Goal: Information Seeking & Learning: Learn about a topic

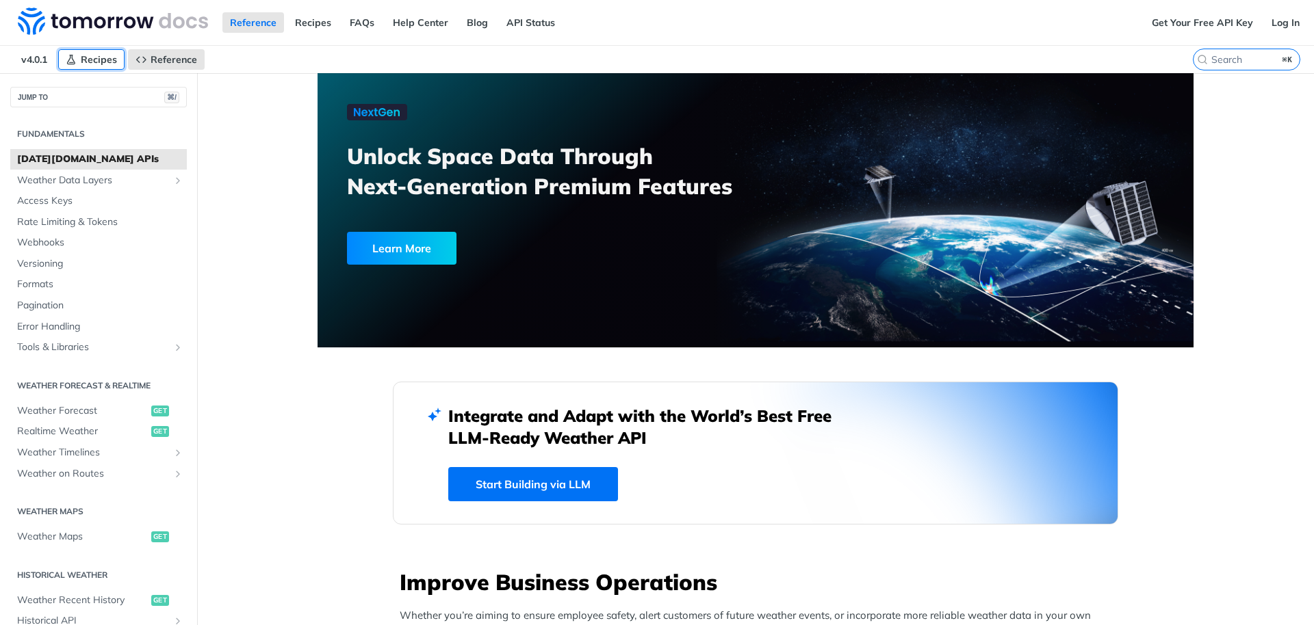
click at [84, 53] on span "Recipes" at bounding box center [99, 59] width 36 height 12
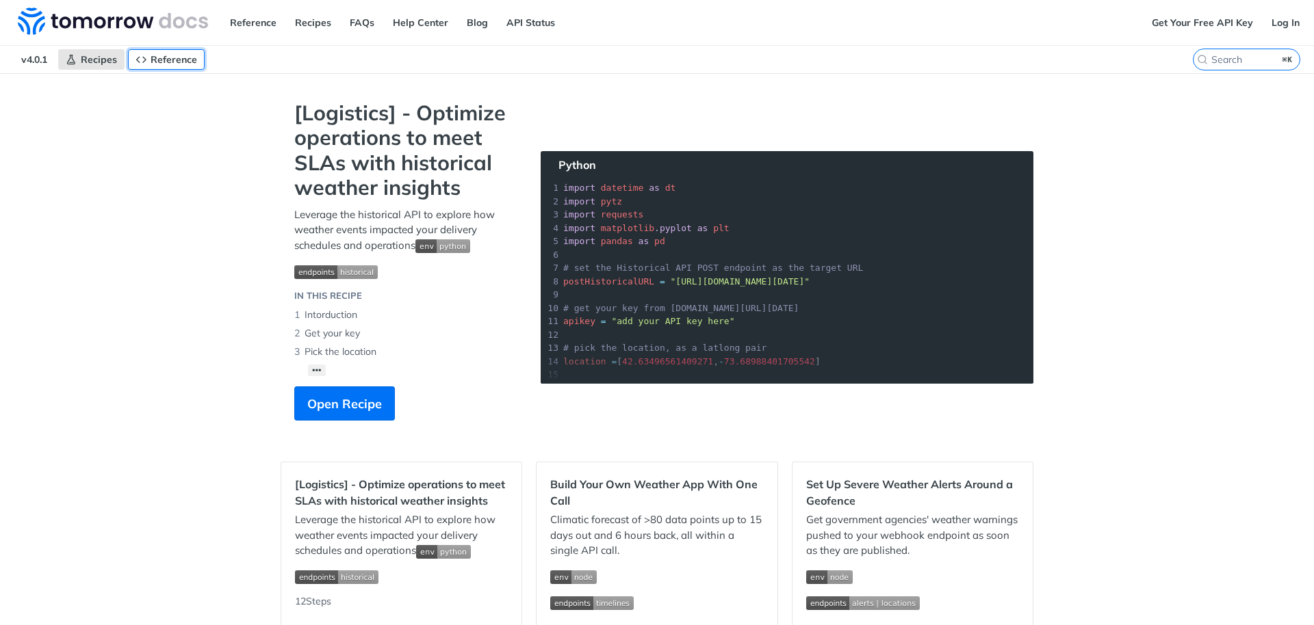
click at [185, 59] on span "Reference" at bounding box center [174, 59] width 47 height 12
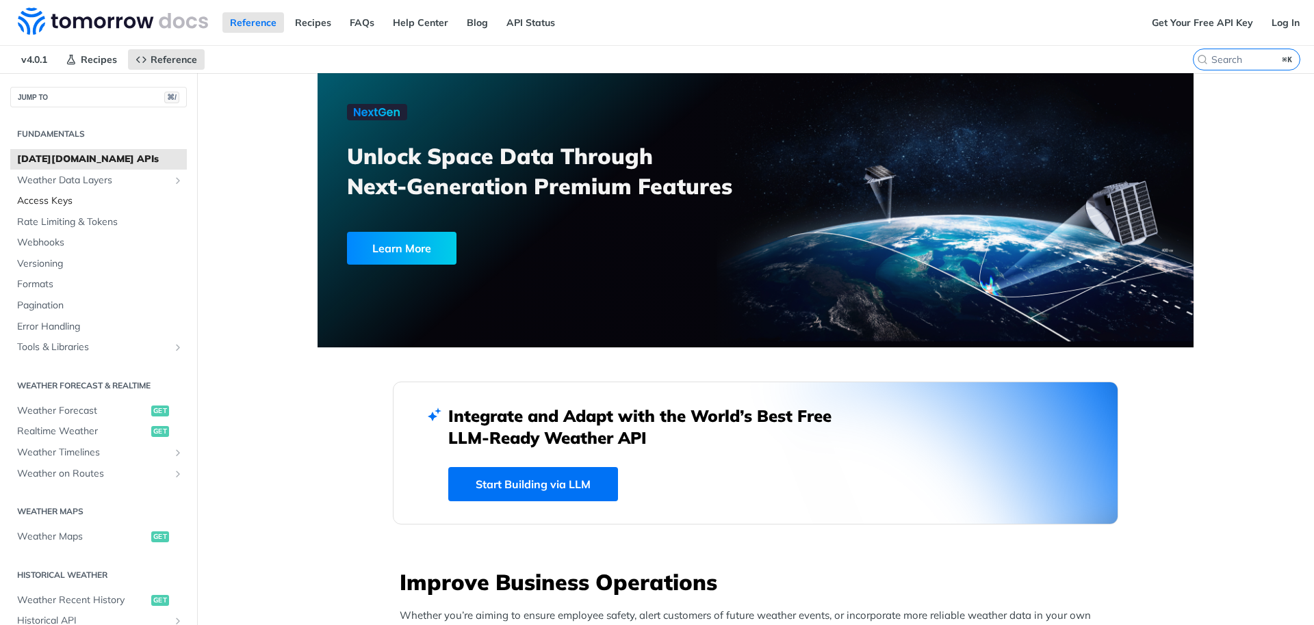
click at [140, 201] on span "Access Keys" at bounding box center [100, 201] width 166 height 14
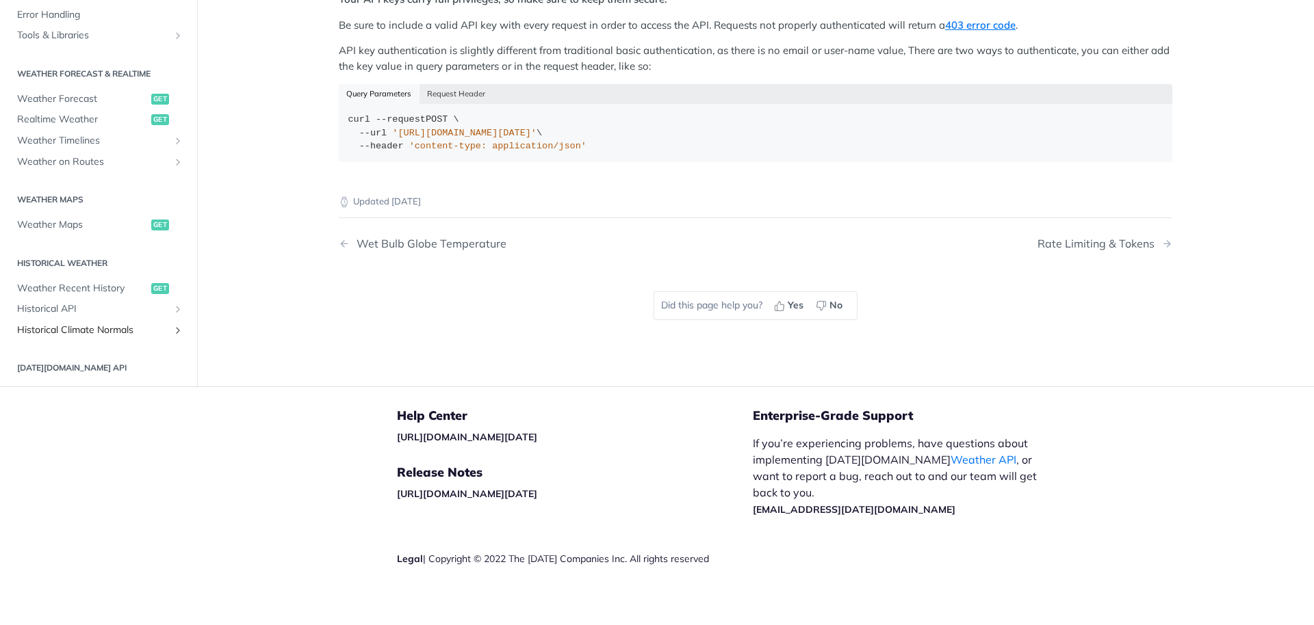
scroll to position [308, 0]
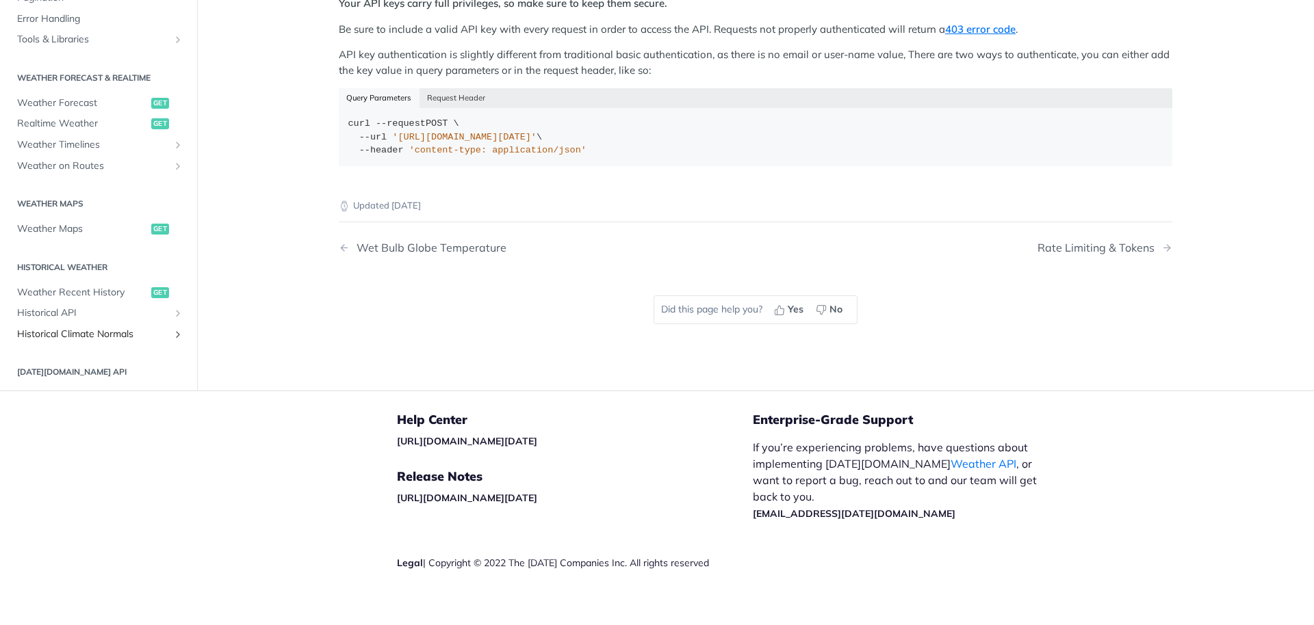
click at [129, 342] on link "Historical Climate Normals" at bounding box center [98, 334] width 177 height 21
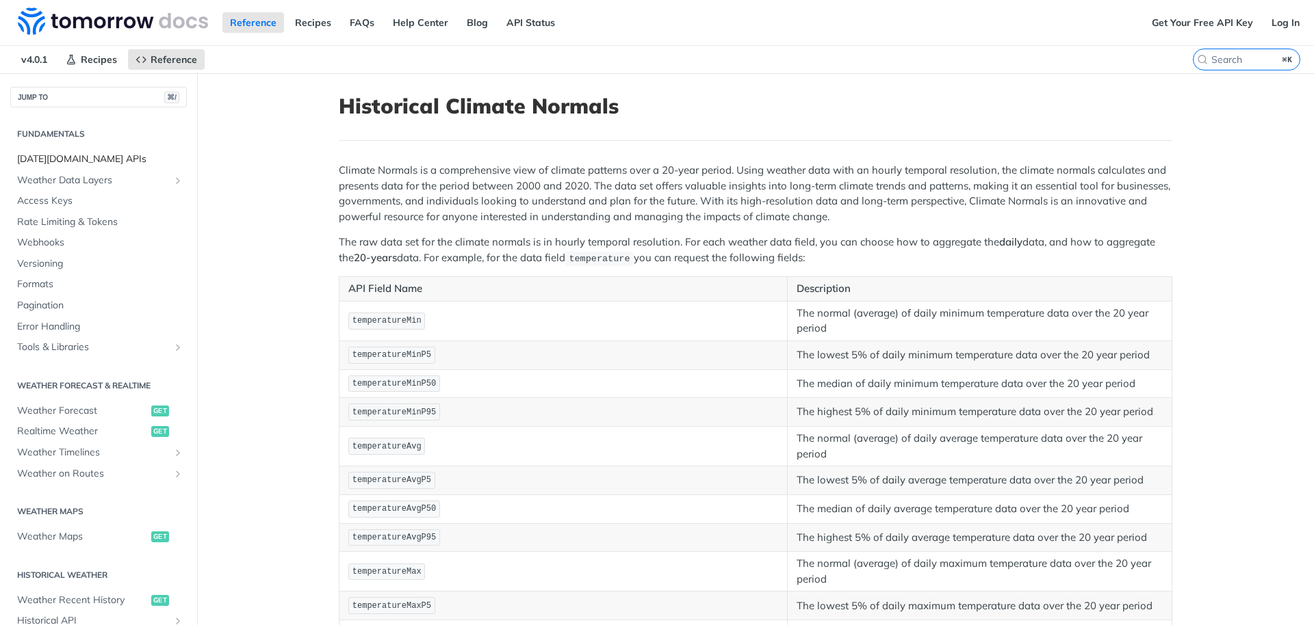
click at [77, 159] on span "[DATE][DOMAIN_NAME] APIs" at bounding box center [100, 160] width 166 height 14
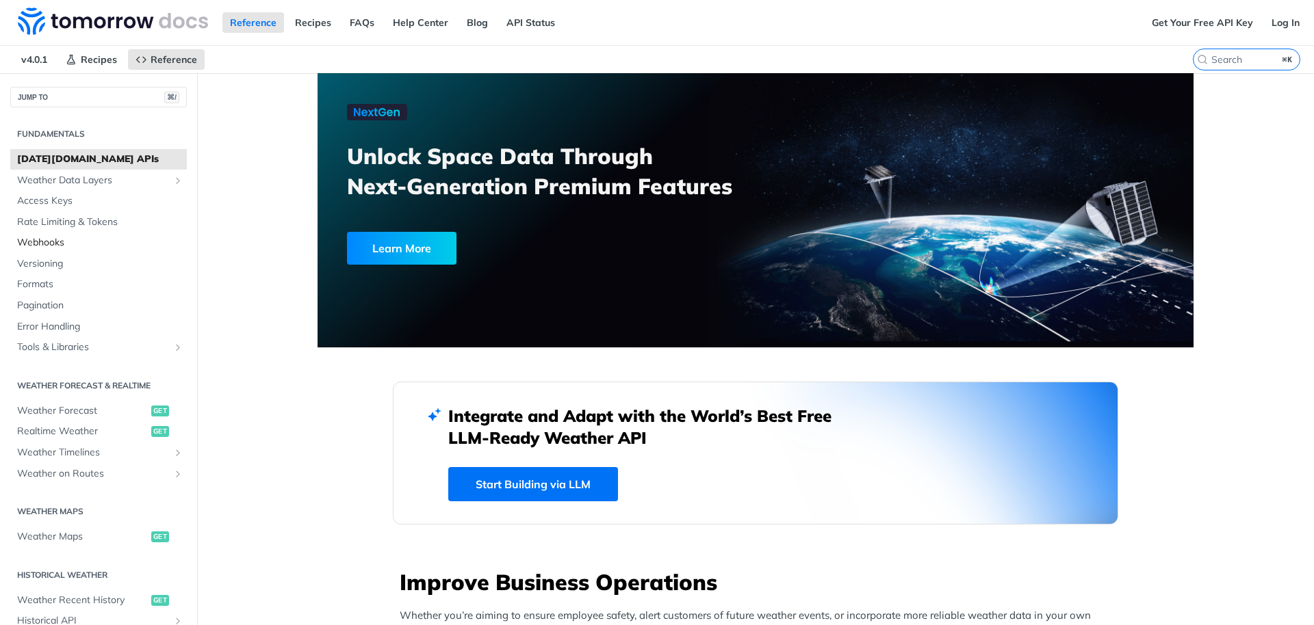
click at [86, 242] on span "Webhooks" at bounding box center [100, 243] width 166 height 14
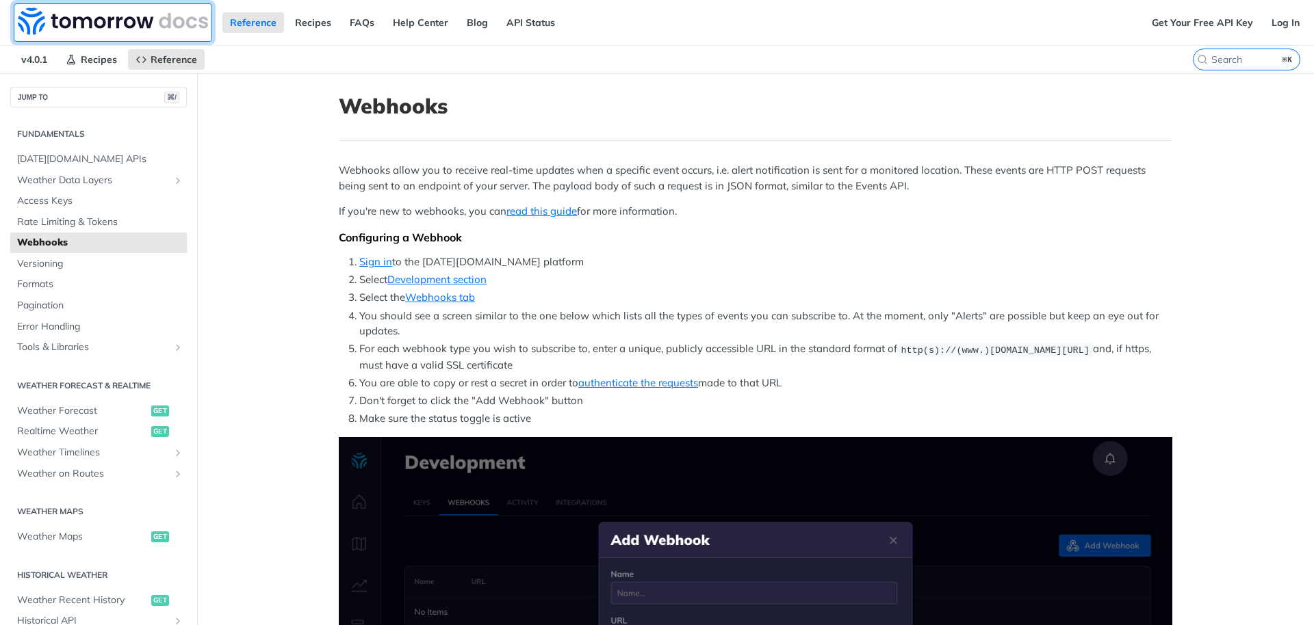
click at [201, 21] on img at bounding box center [113, 21] width 190 height 27
